Goal: Information Seeking & Learning: Find specific fact

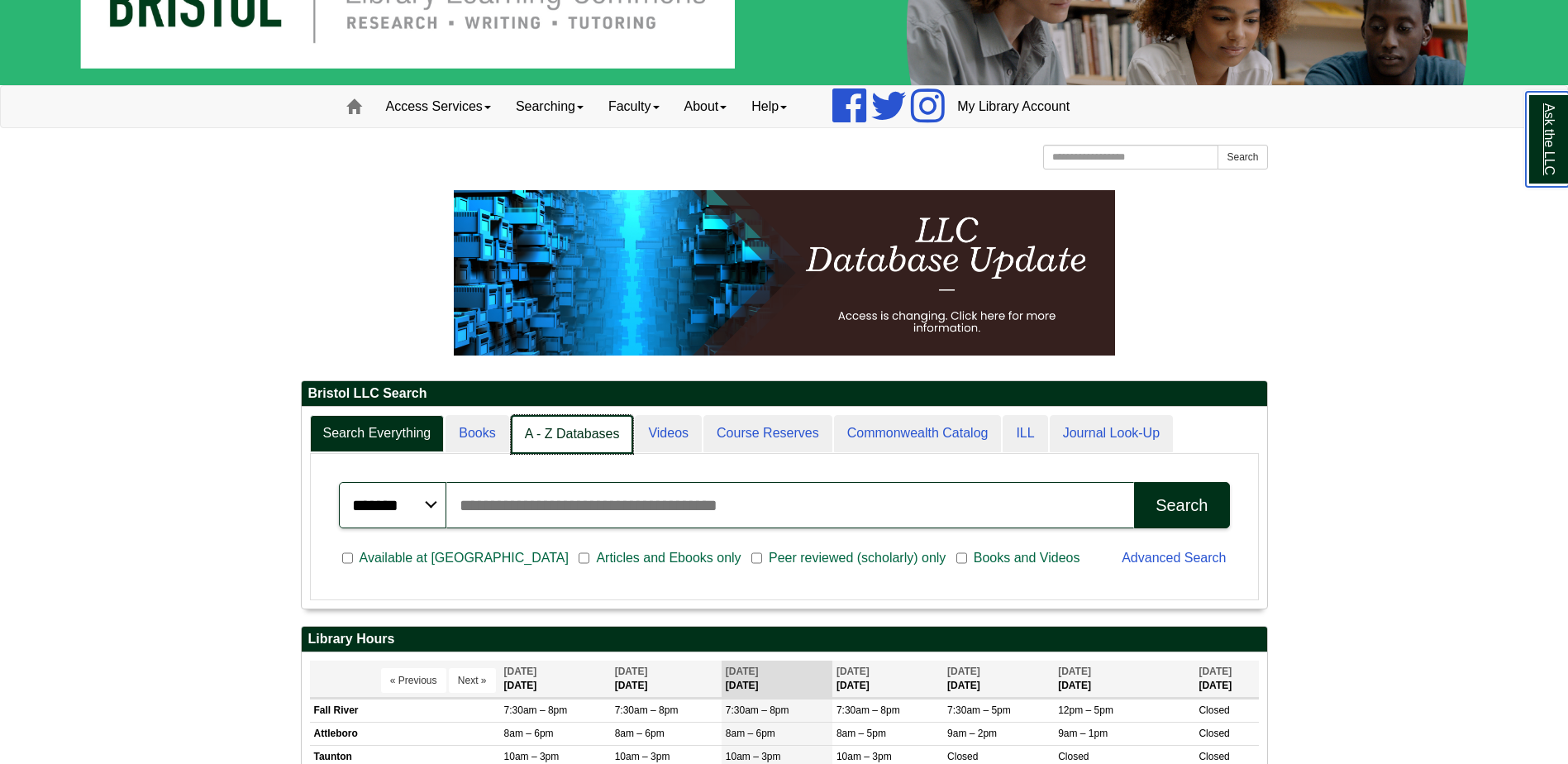
scroll to position [8, 8]
click at [558, 440] on link "A - Z Databases" at bounding box center [573, 435] width 124 height 39
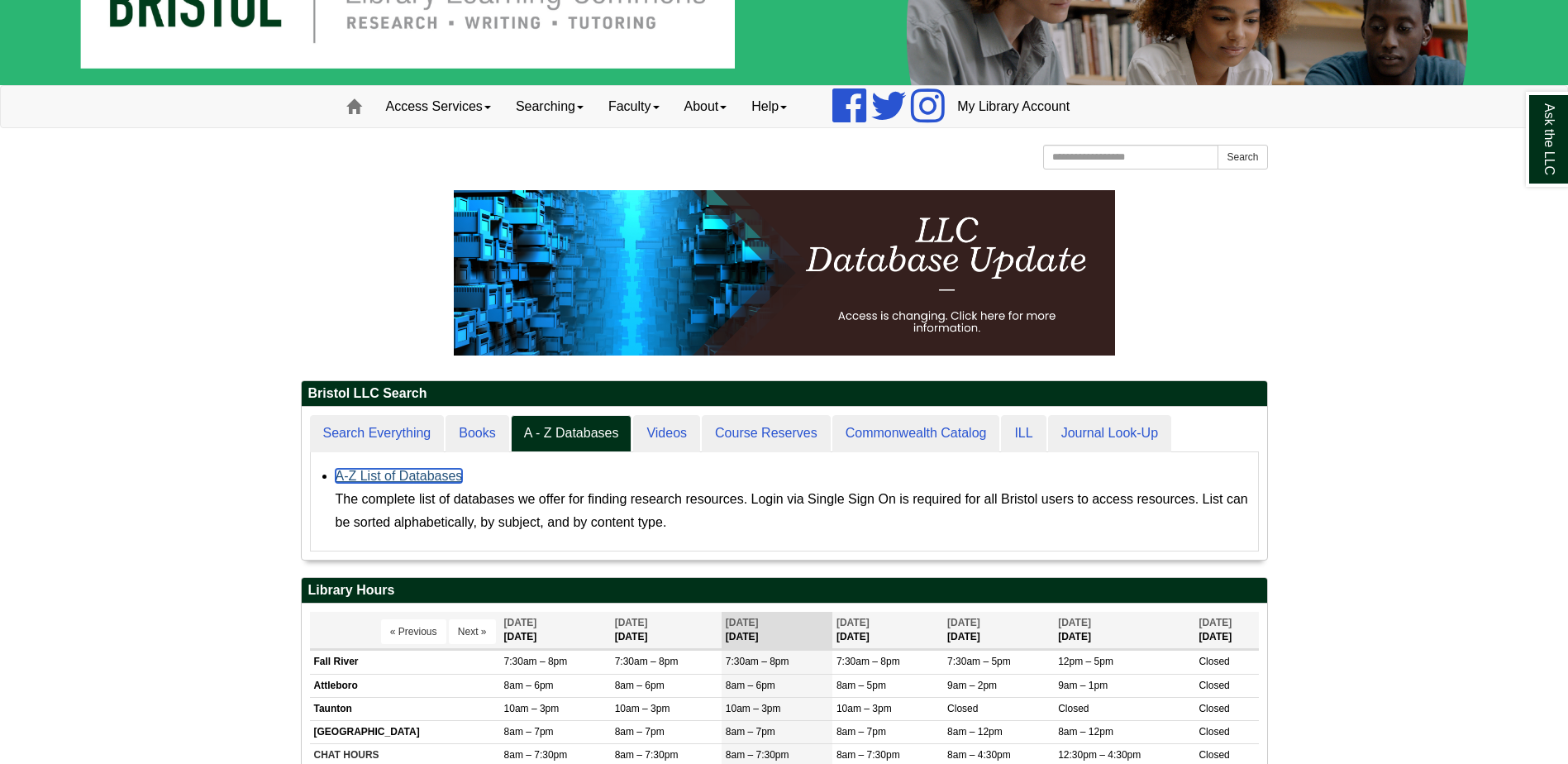
click at [408, 475] on link "A-Z List of Databases" at bounding box center [399, 475] width 127 height 14
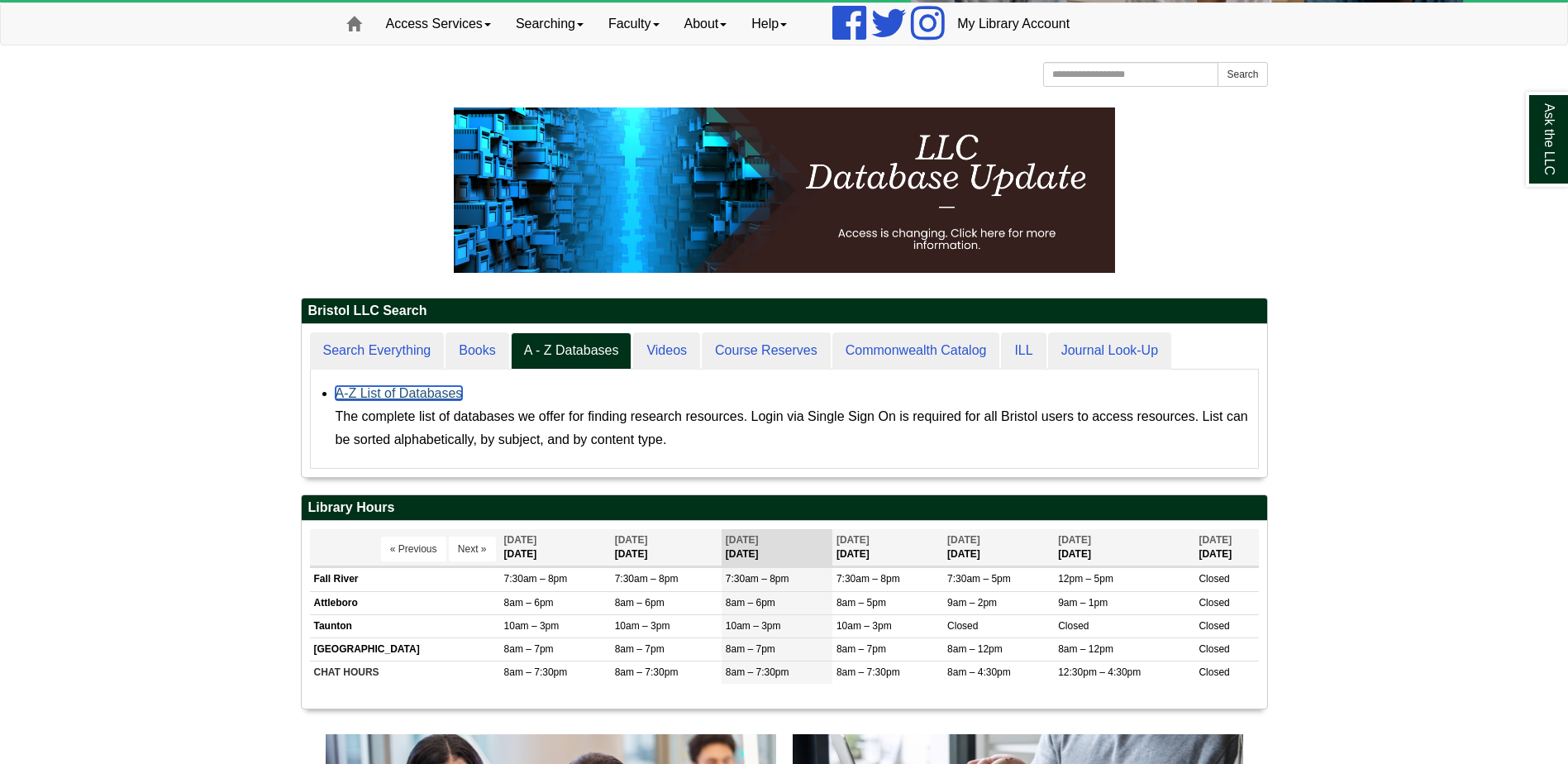
scroll to position [153, 966]
click at [410, 390] on link "A-Z List of Databases" at bounding box center [399, 392] width 127 height 14
click at [441, 392] on link "A-Z List of Databases" at bounding box center [399, 392] width 127 height 14
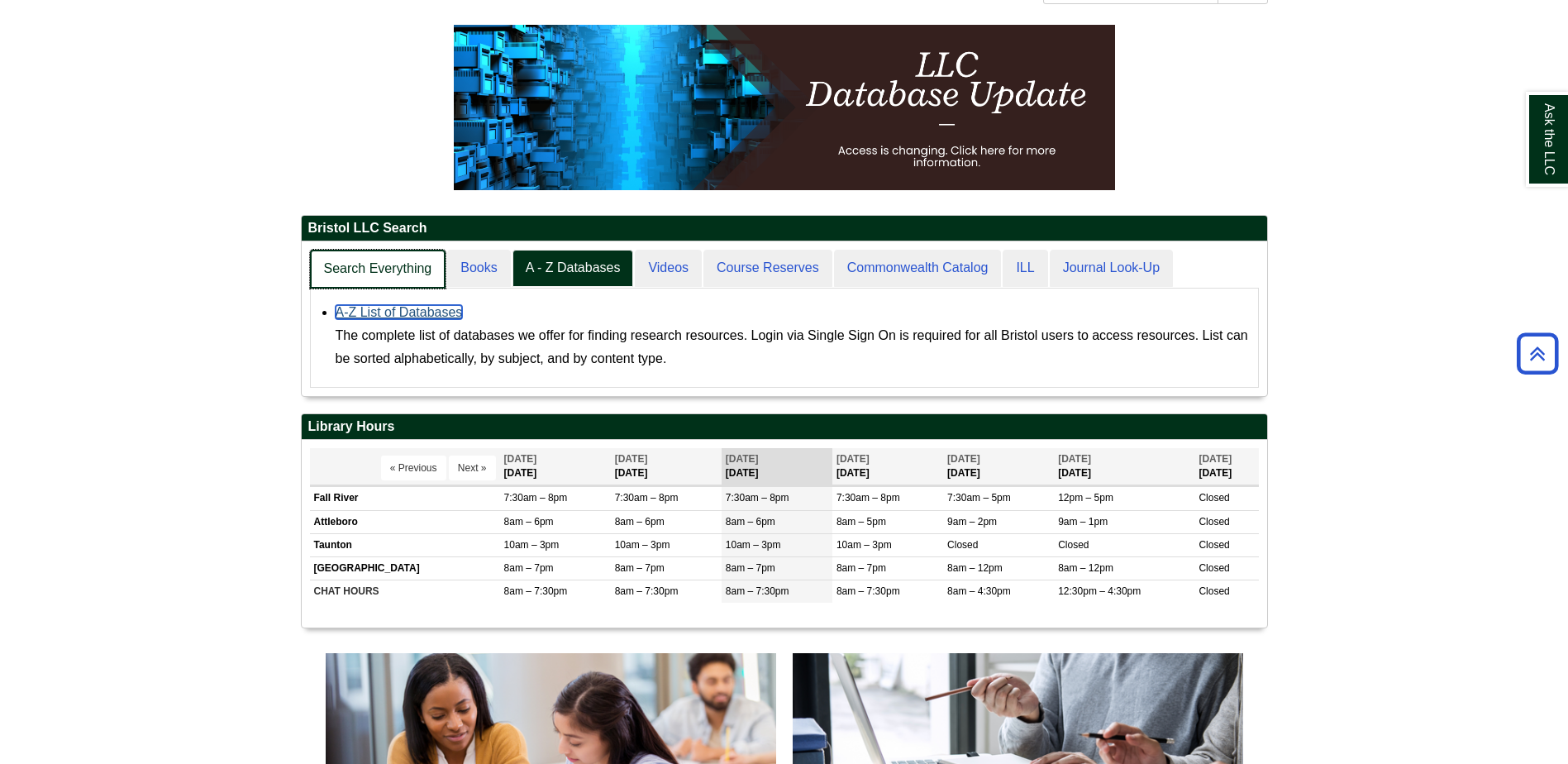
scroll to position [155, 966]
click at [388, 274] on link "Search Everything" at bounding box center [378, 269] width 137 height 39
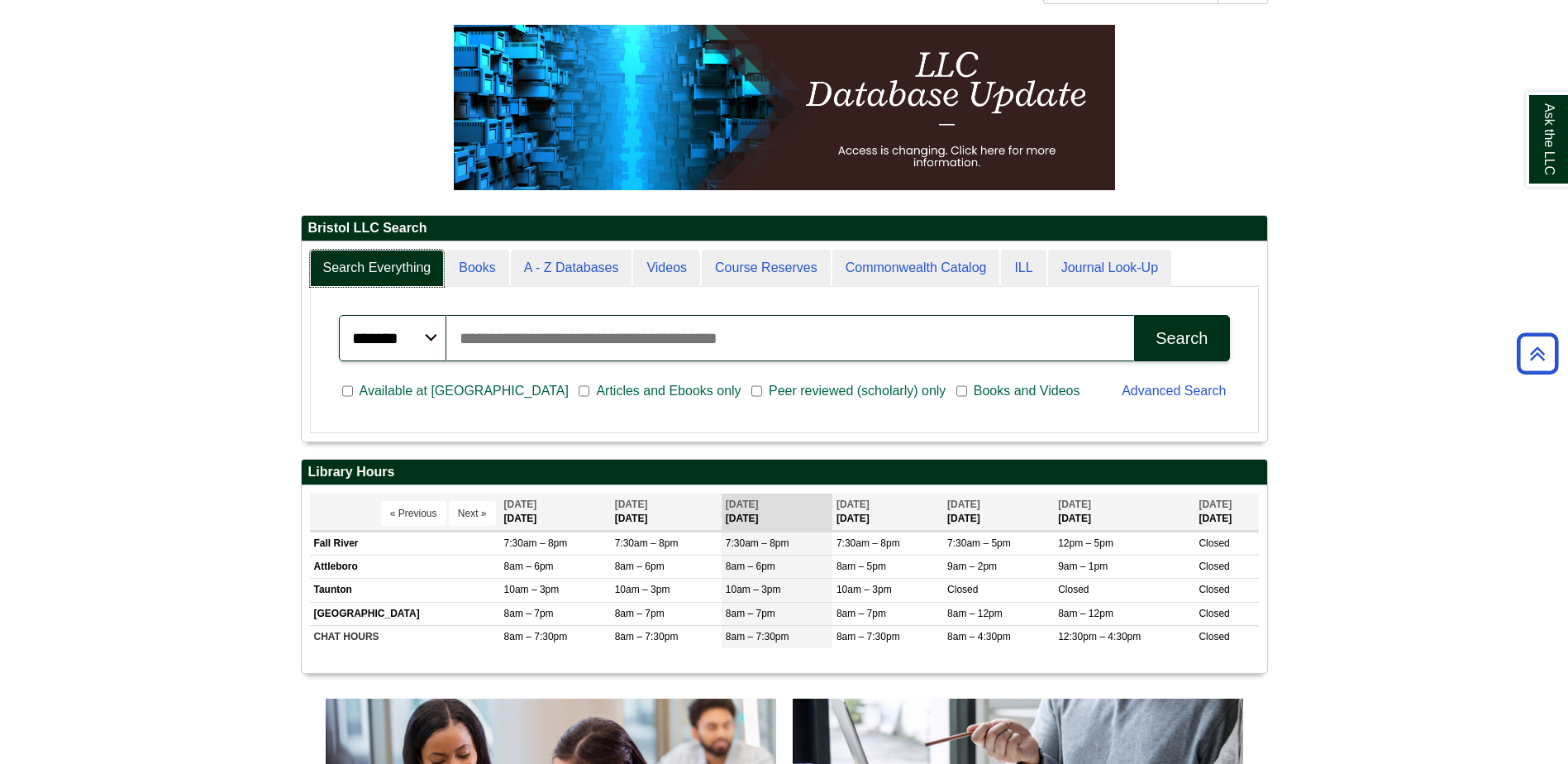
scroll to position [199, 966]
click at [513, 342] on input "Search articles, books, journals & more" at bounding box center [790, 338] width 688 height 46
click at [452, 338] on input "******" at bounding box center [790, 338] width 688 height 46
type input "**********"
click at [1180, 340] on div "Search" at bounding box center [1182, 339] width 52 height 19
